Goal: Information Seeking & Learning: Learn about a topic

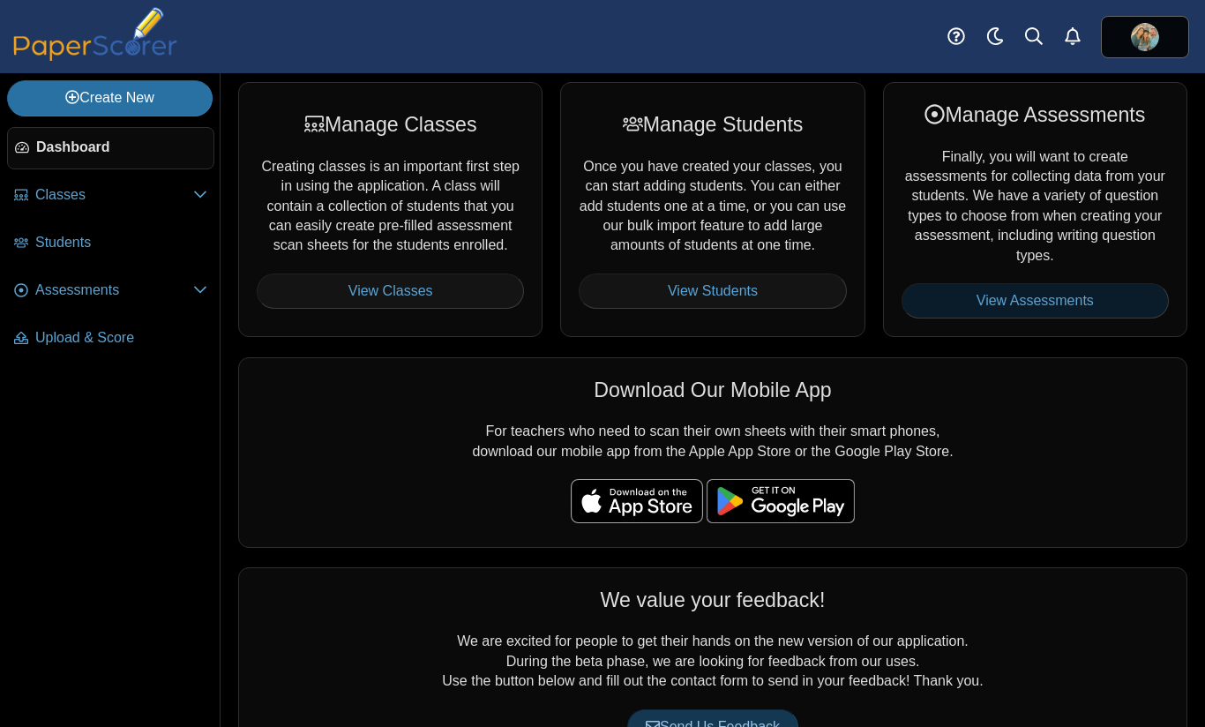
click at [977, 307] on link "View Assessments" at bounding box center [1035, 300] width 267 height 35
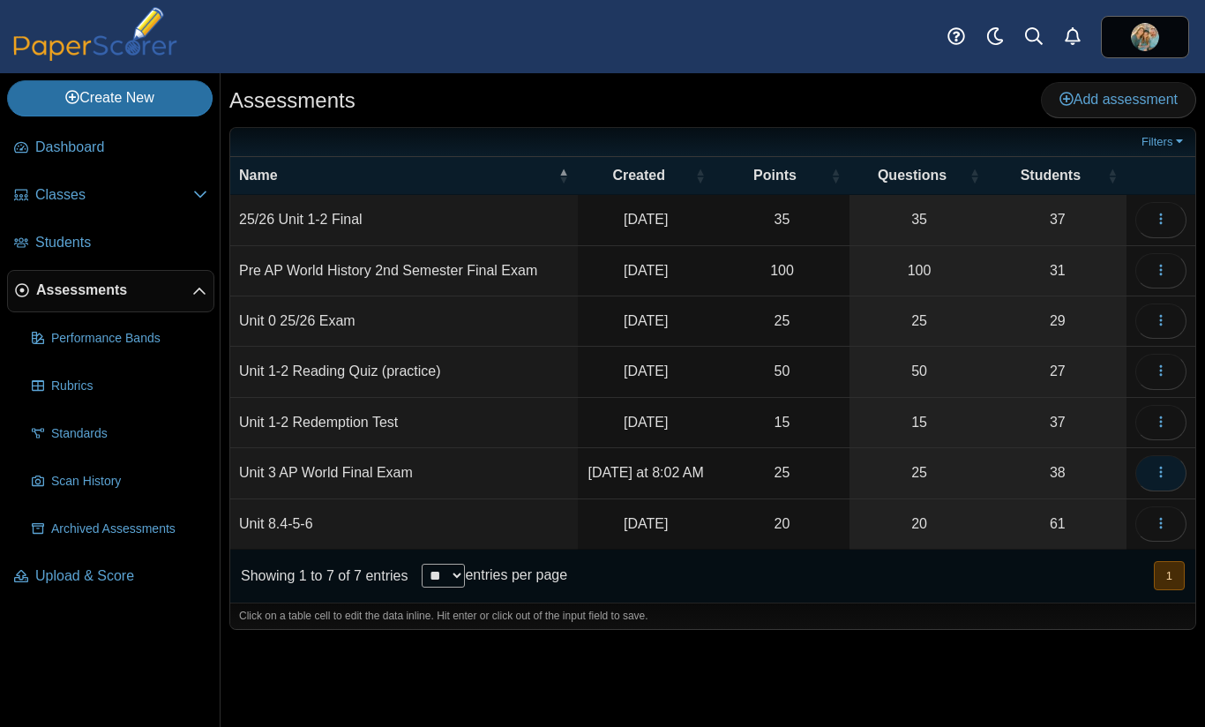
click at [1150, 462] on button "button" at bounding box center [1161, 472] width 51 height 35
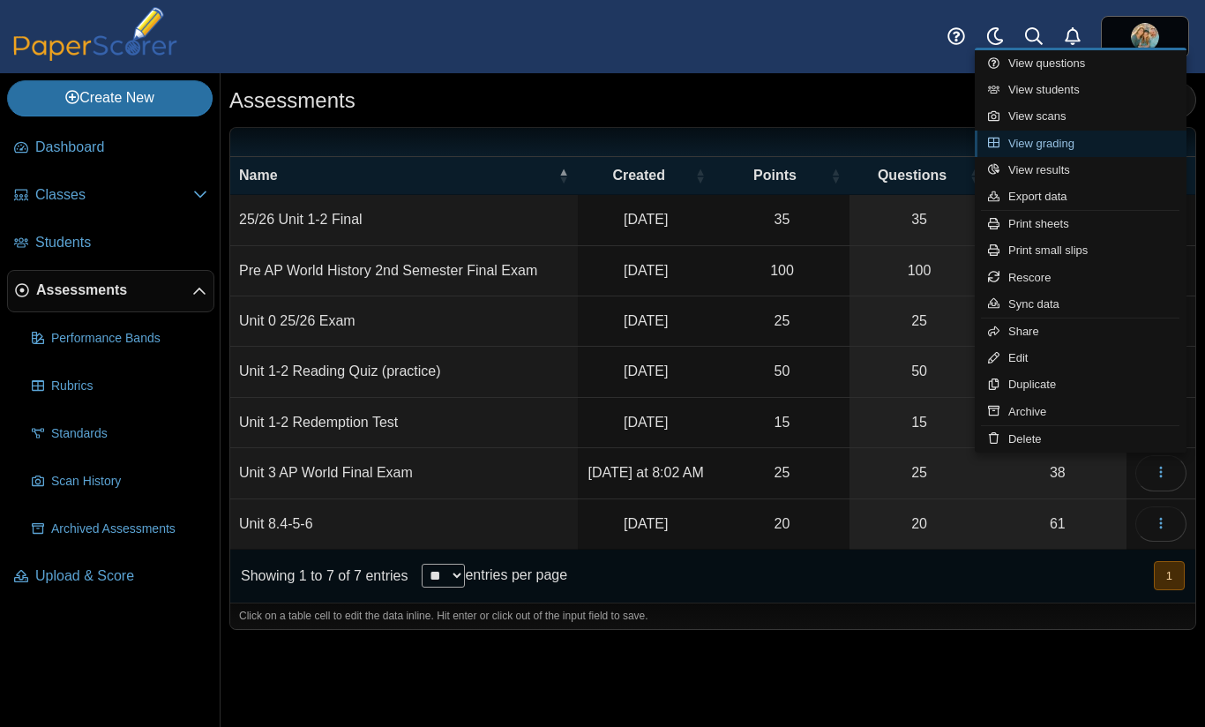
click at [1062, 153] on link "View grading" at bounding box center [1081, 144] width 212 height 26
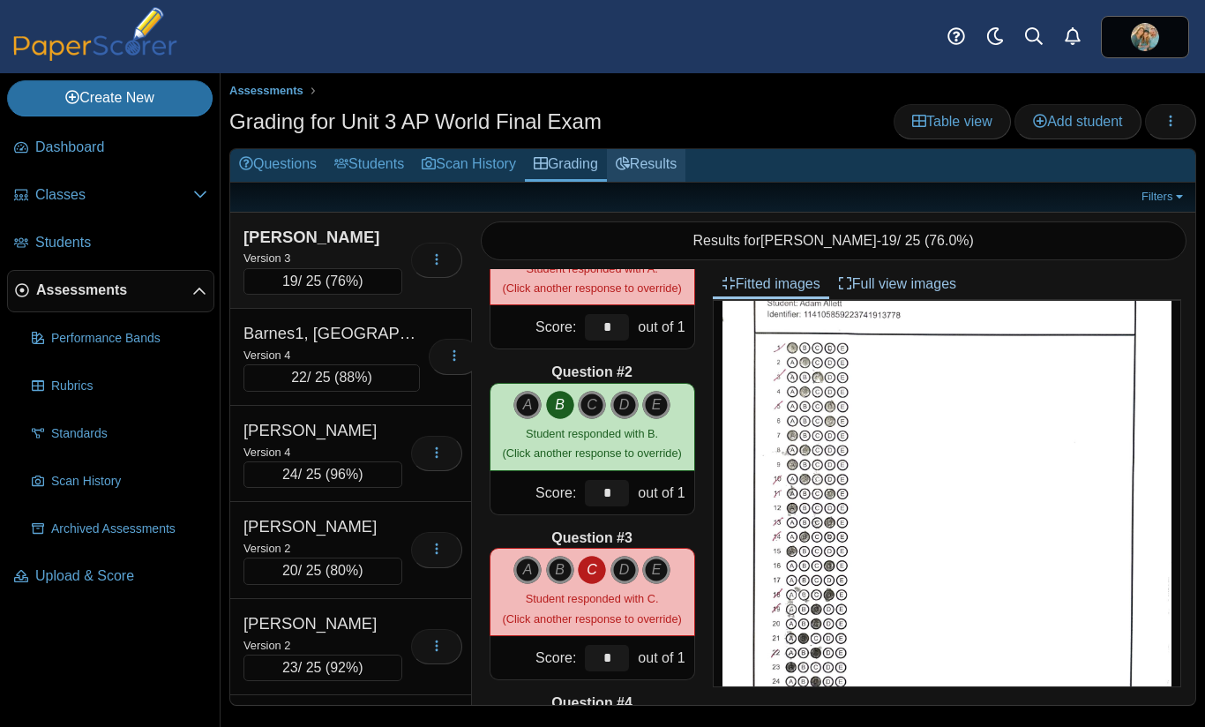
click at [652, 158] on link "Results" at bounding box center [646, 165] width 79 height 33
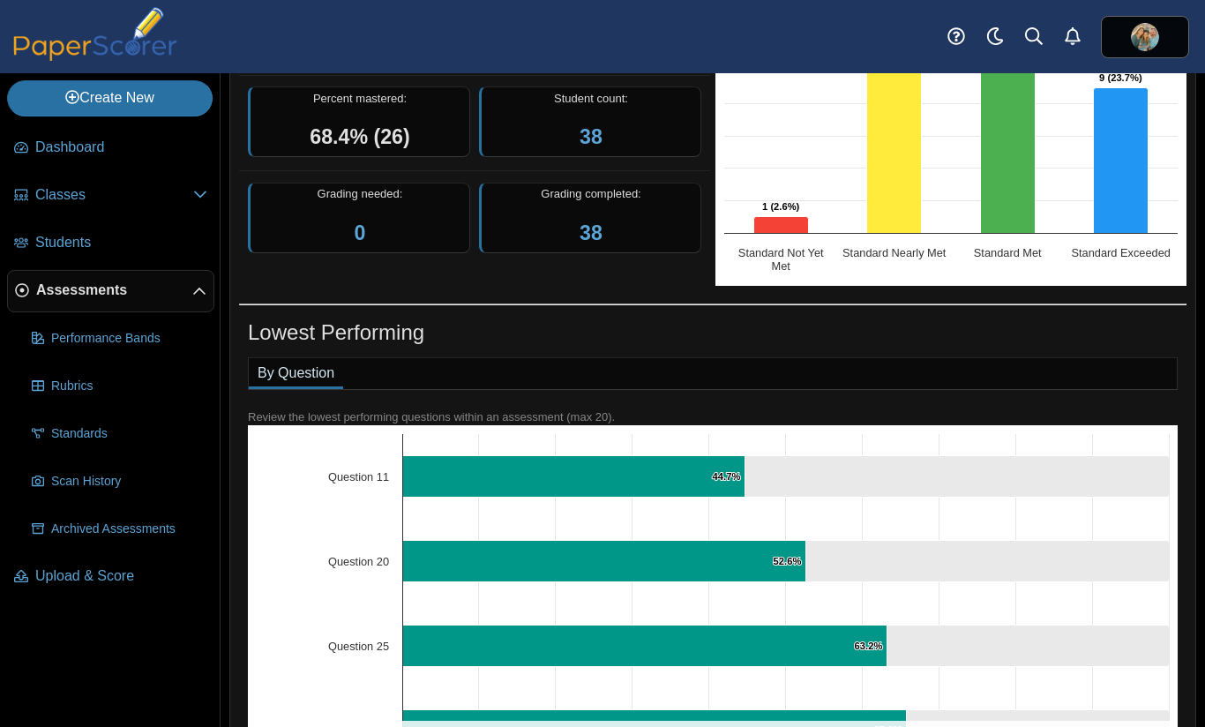
scroll to position [318, 0]
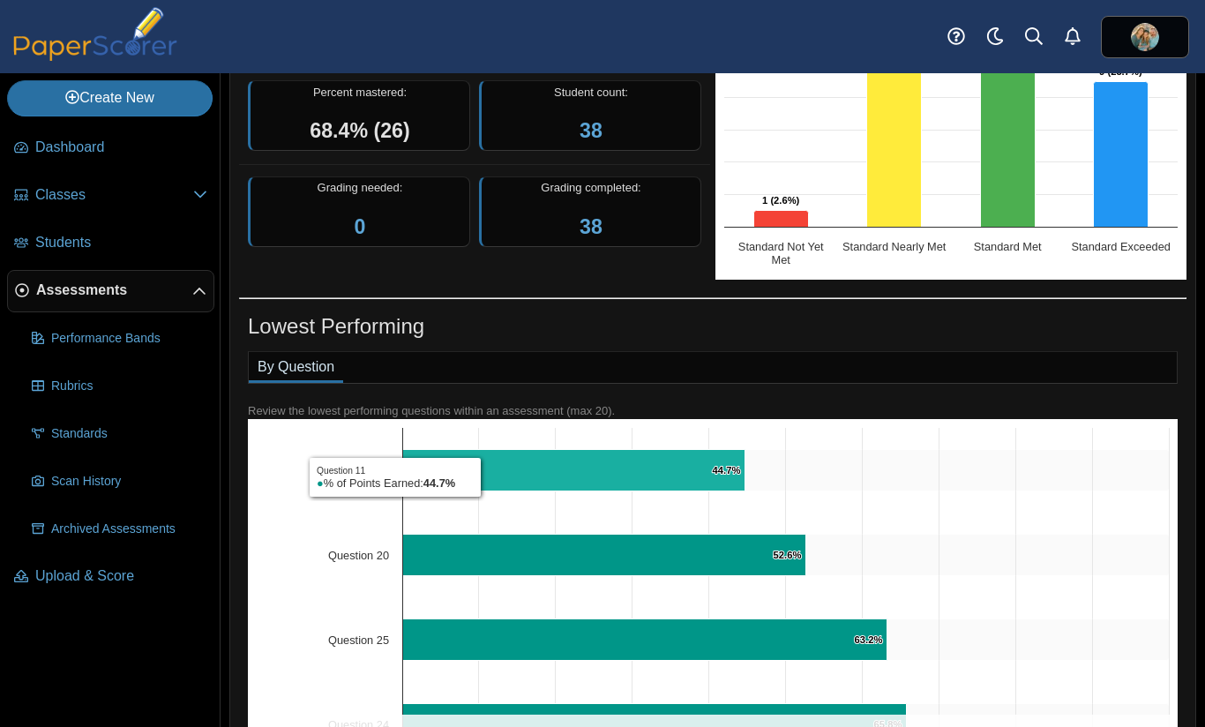
click at [486, 477] on icon "Question 11, 44.7%. % of Points Earned." at bounding box center [574, 470] width 342 height 41
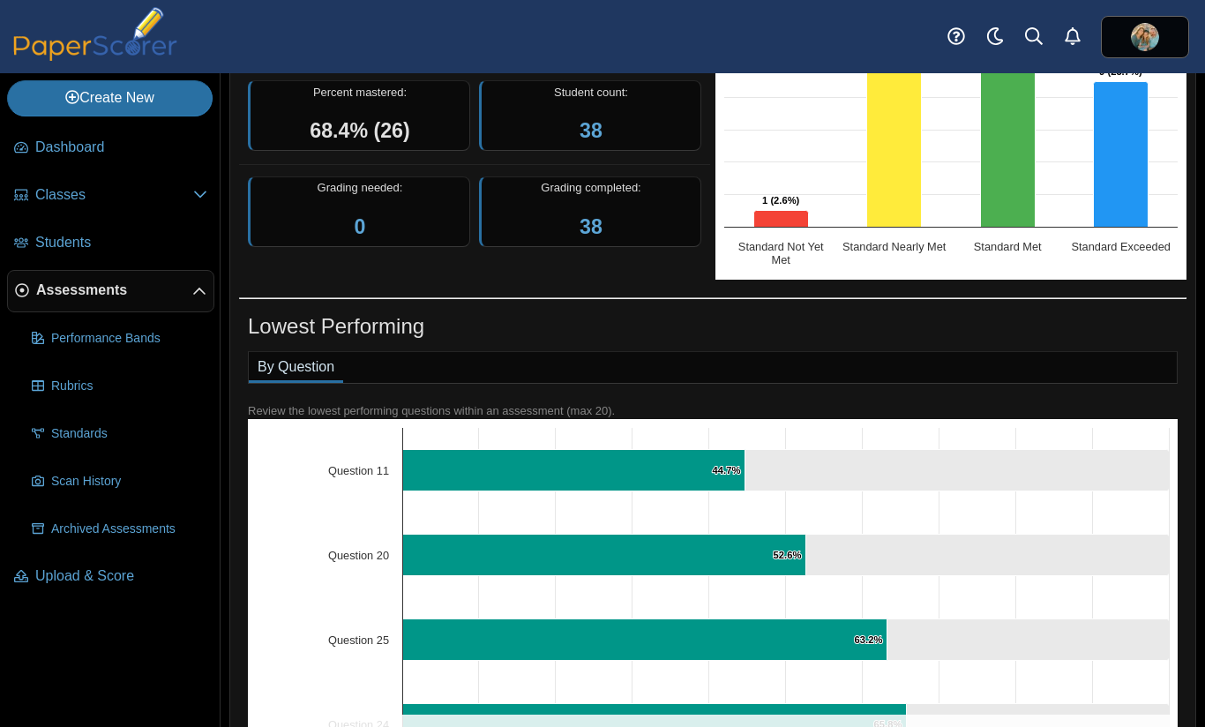
scroll to position [0, 0]
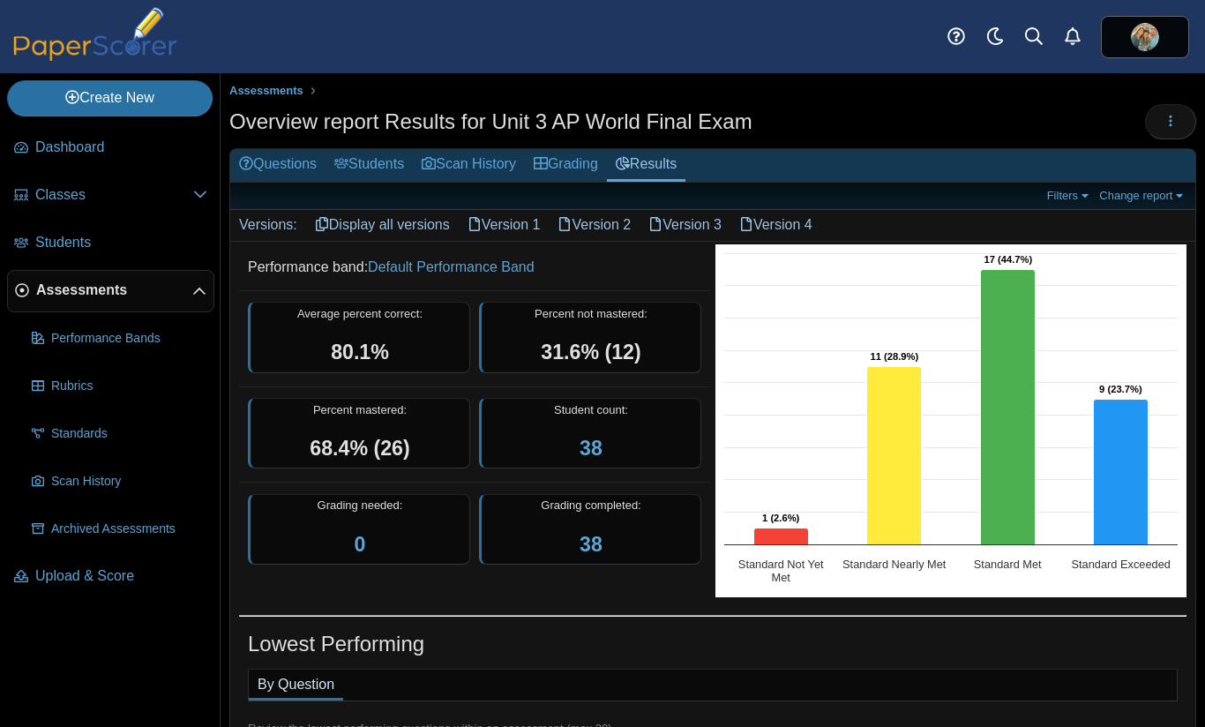
click at [378, 226] on link "Display all versions" at bounding box center [382, 225] width 153 height 30
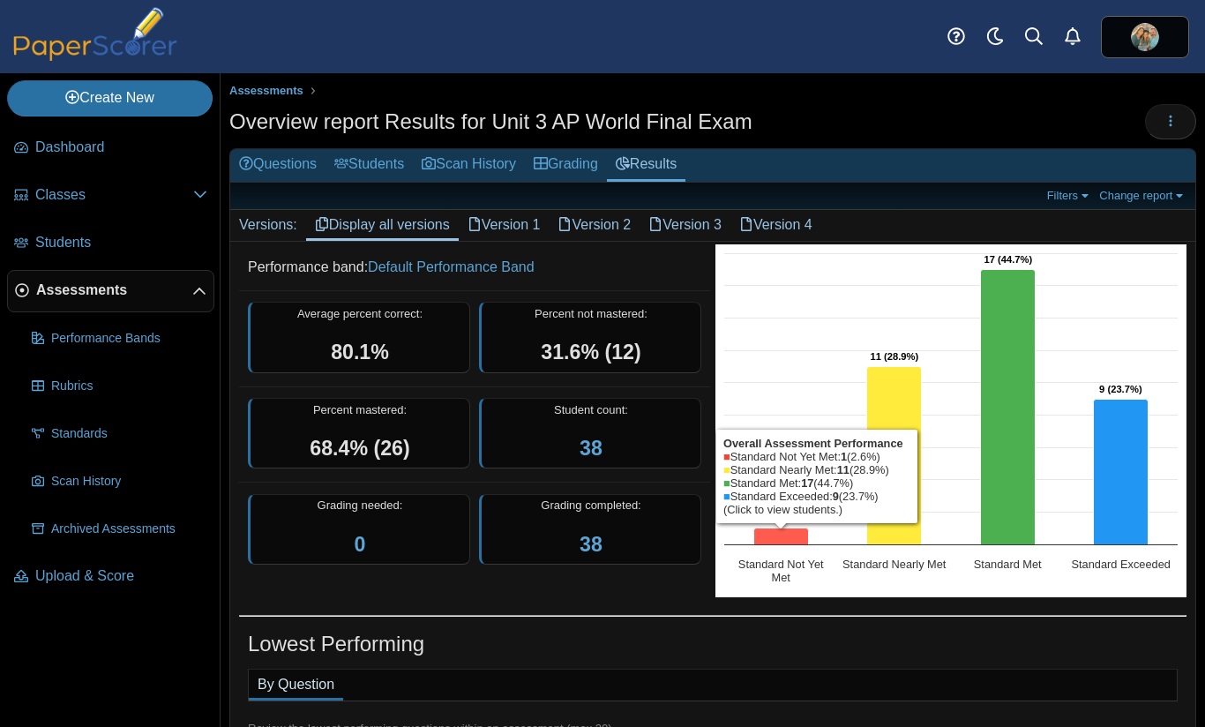
click at [781, 533] on icon "Standard Not Yet Met, 1. Overall Assessment Performance." at bounding box center [781, 536] width 55 height 17
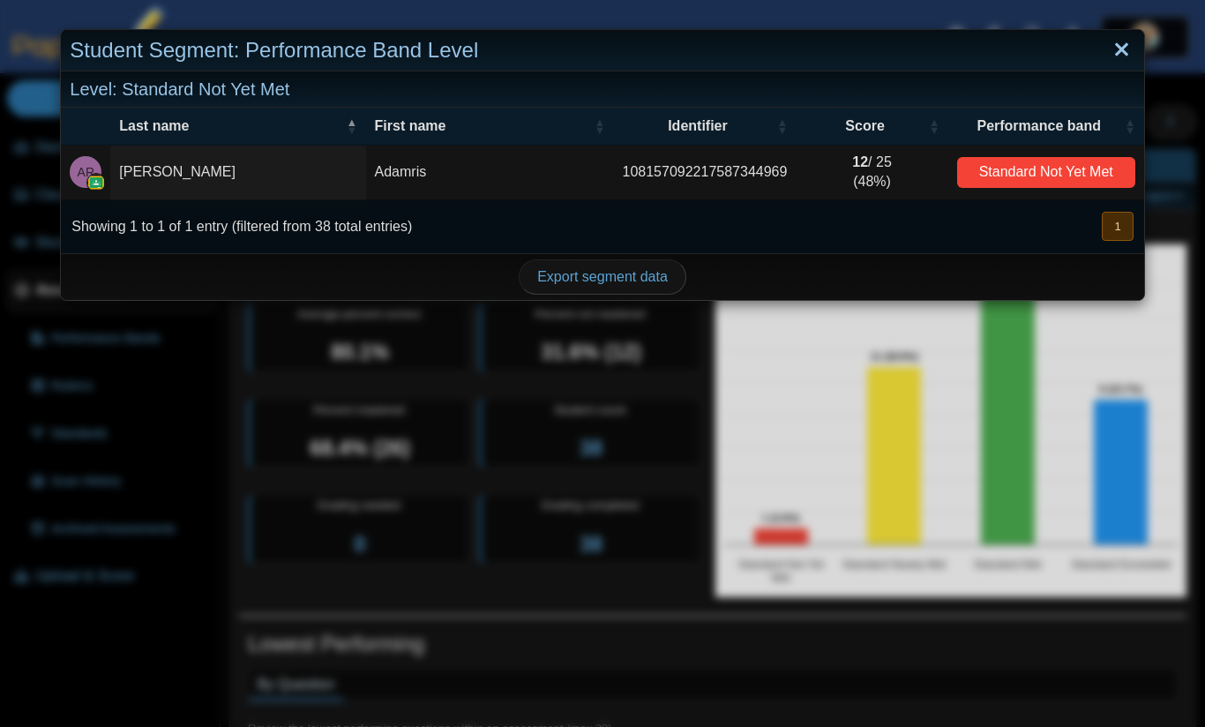
click at [1114, 53] on link "Close" at bounding box center [1121, 50] width 27 height 30
